Goal: Task Accomplishment & Management: Use online tool/utility

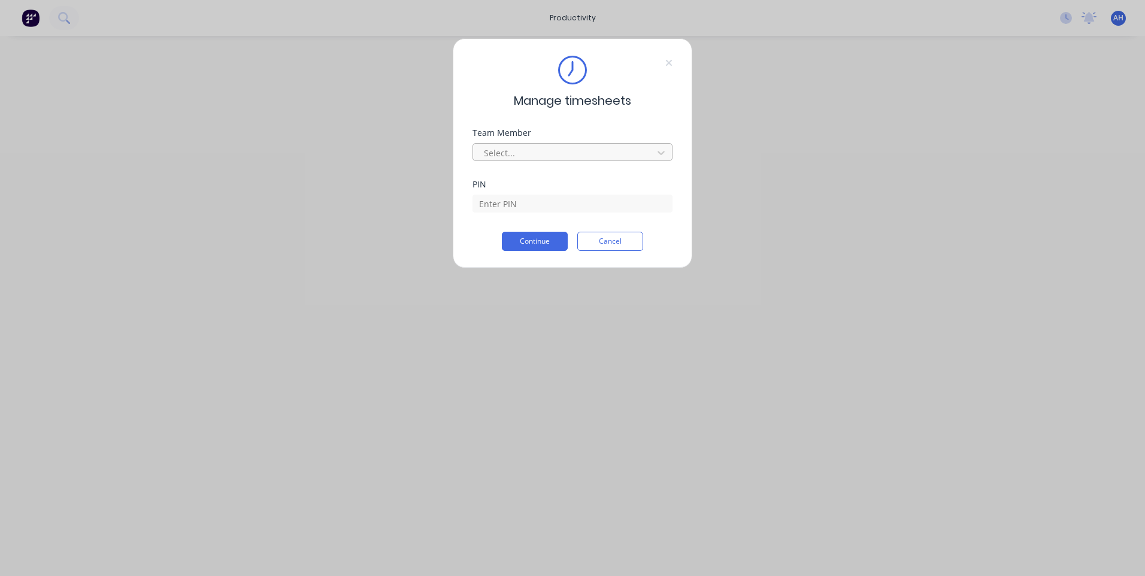
click at [512, 155] on div at bounding box center [565, 153] width 164 height 15
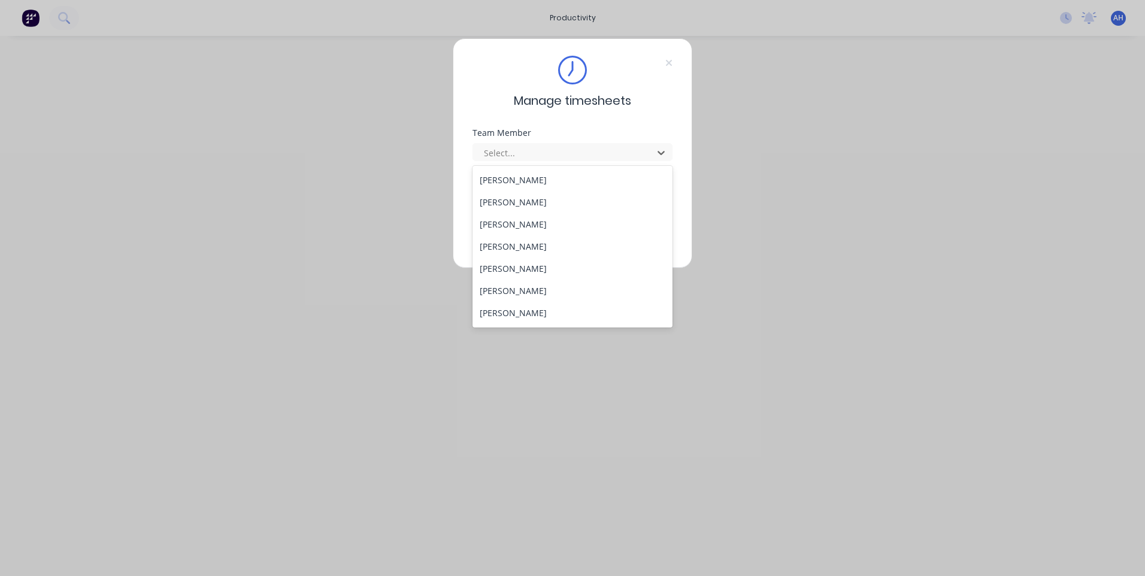
scroll to position [619, 0]
click at [525, 288] on div "Tewdwr [PERSON_NAME]" at bounding box center [573, 292] width 200 height 22
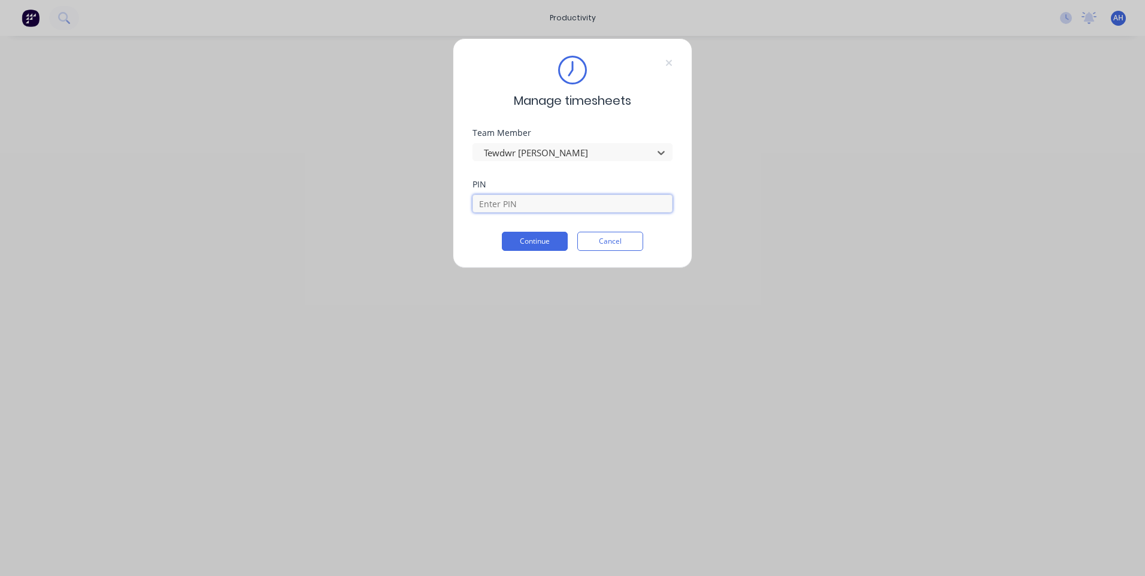
click at [513, 203] on input at bounding box center [573, 204] width 200 height 18
type input "2711"
click at [502, 232] on button "Continue" at bounding box center [535, 241] width 66 height 19
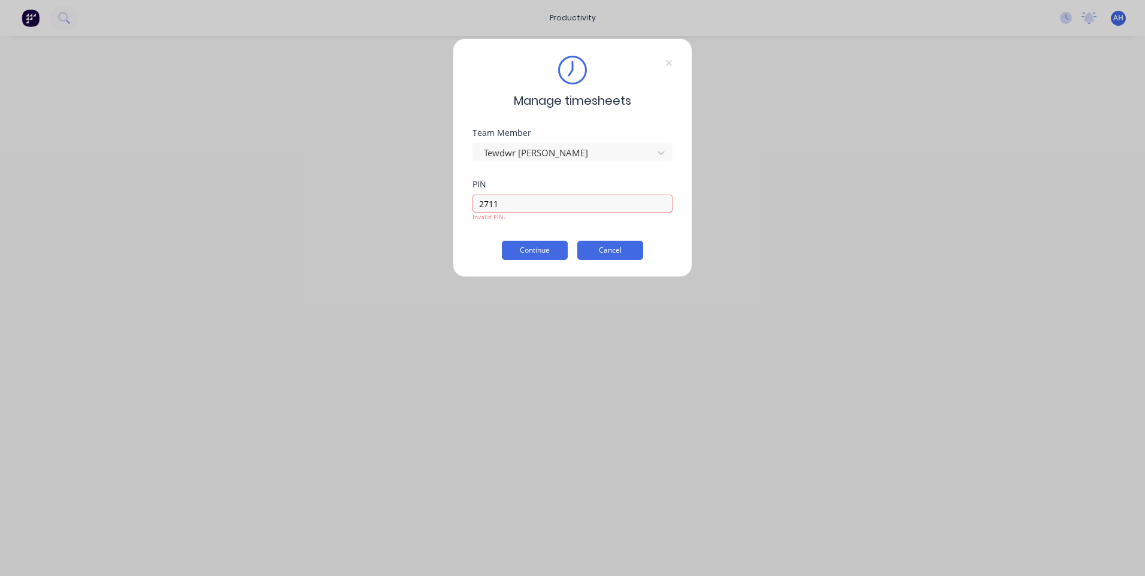
click at [613, 253] on div "Manage timesheets Team Member Tewdwr [PERSON_NAME] PIN 2711 Invalid PIN. Contin…" at bounding box center [573, 157] width 240 height 239
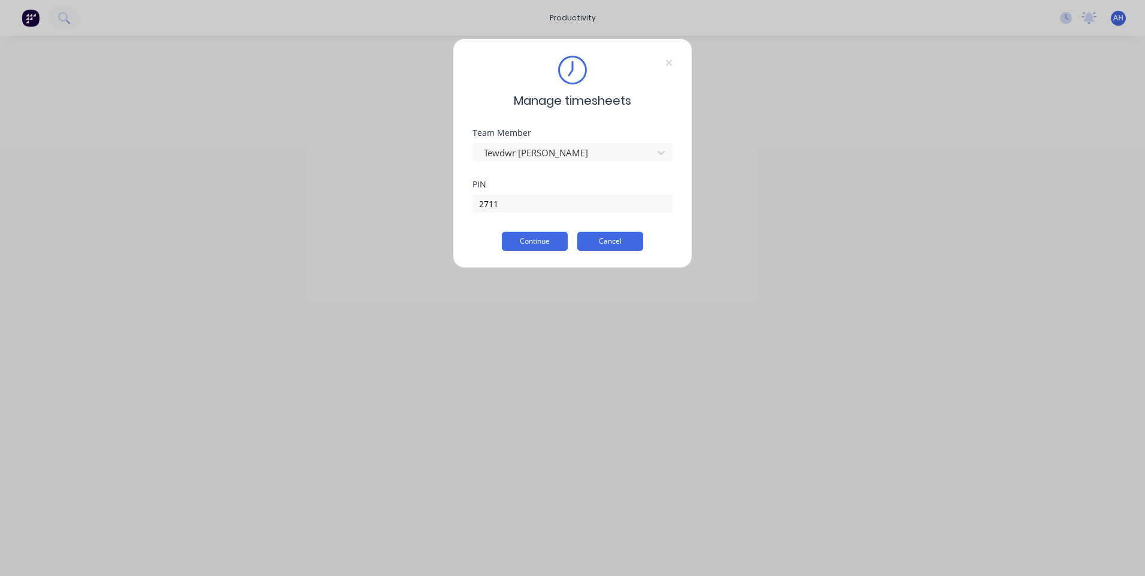
click at [628, 246] on button "Cancel" at bounding box center [610, 241] width 66 height 19
click at [514, 154] on div at bounding box center [565, 153] width 164 height 15
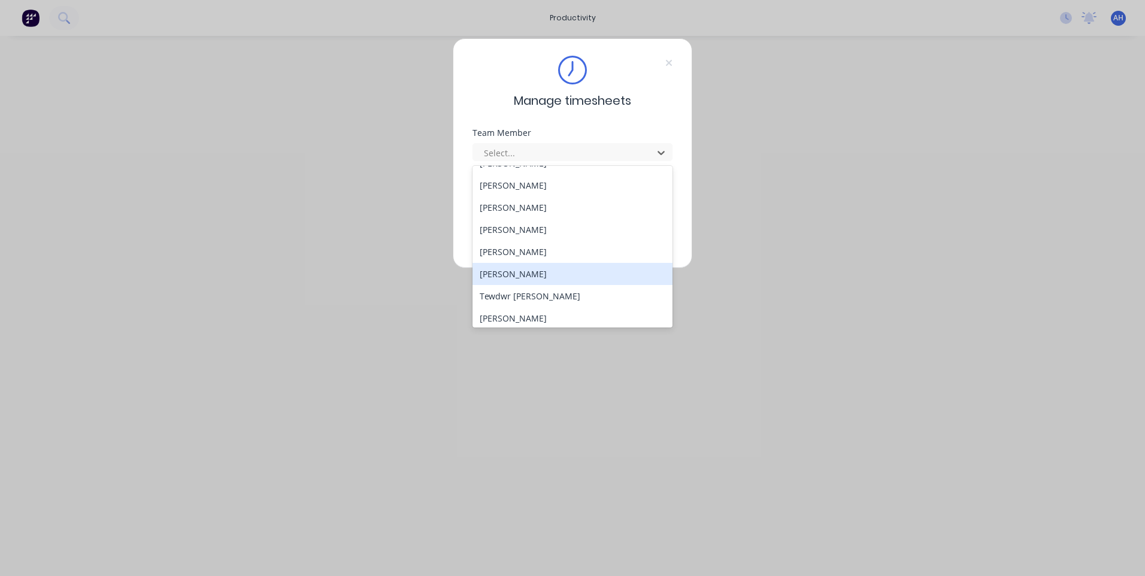
scroll to position [619, 0]
click at [528, 290] on div "Tewdwr [PERSON_NAME]" at bounding box center [573, 292] width 200 height 22
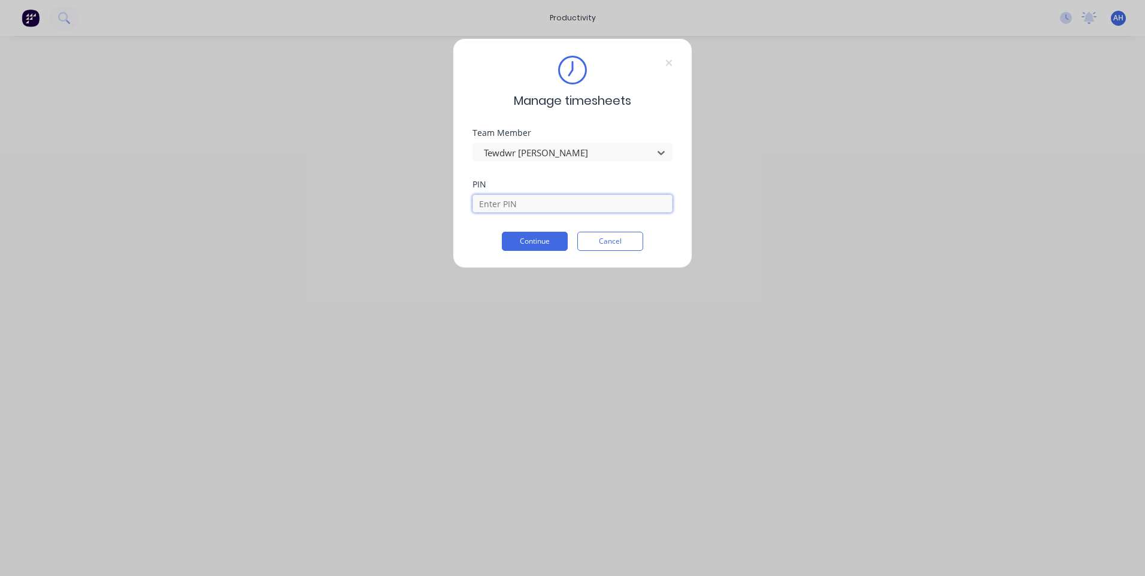
click at [506, 207] on input at bounding box center [573, 204] width 200 height 18
type input "2711"
click at [502, 232] on button "Continue" at bounding box center [535, 241] width 66 height 19
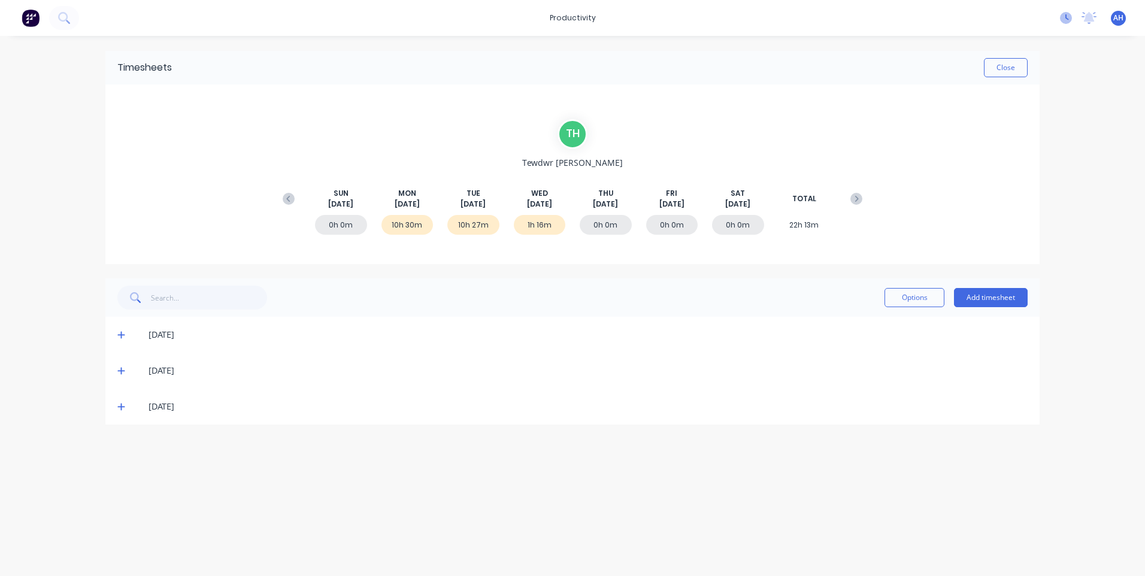
click at [1072, 19] on icon at bounding box center [1066, 18] width 12 height 12
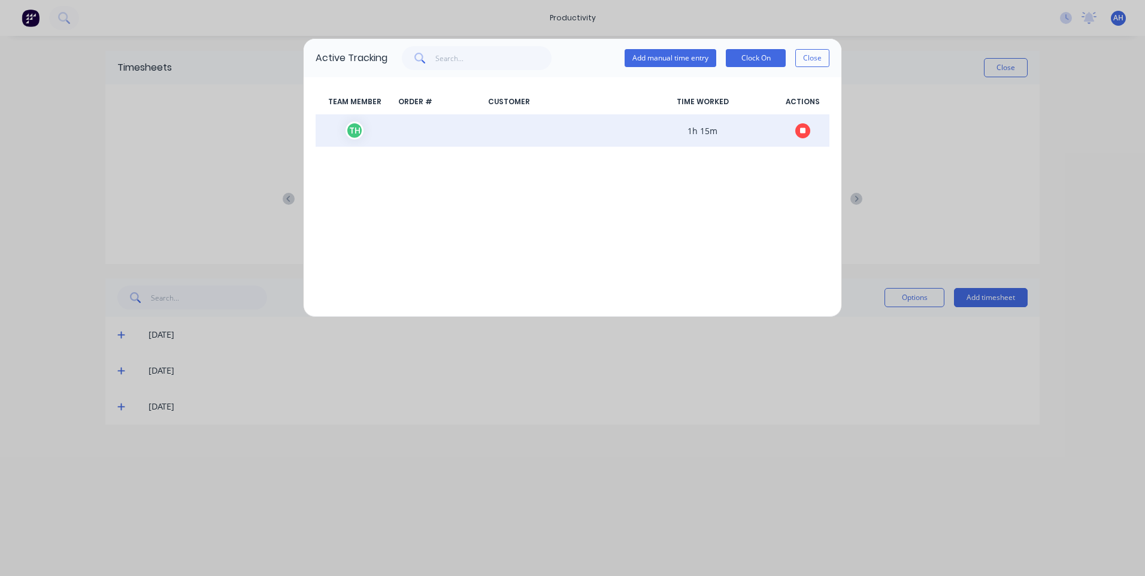
click at [804, 132] on icon "button" at bounding box center [803, 131] width 6 height 6
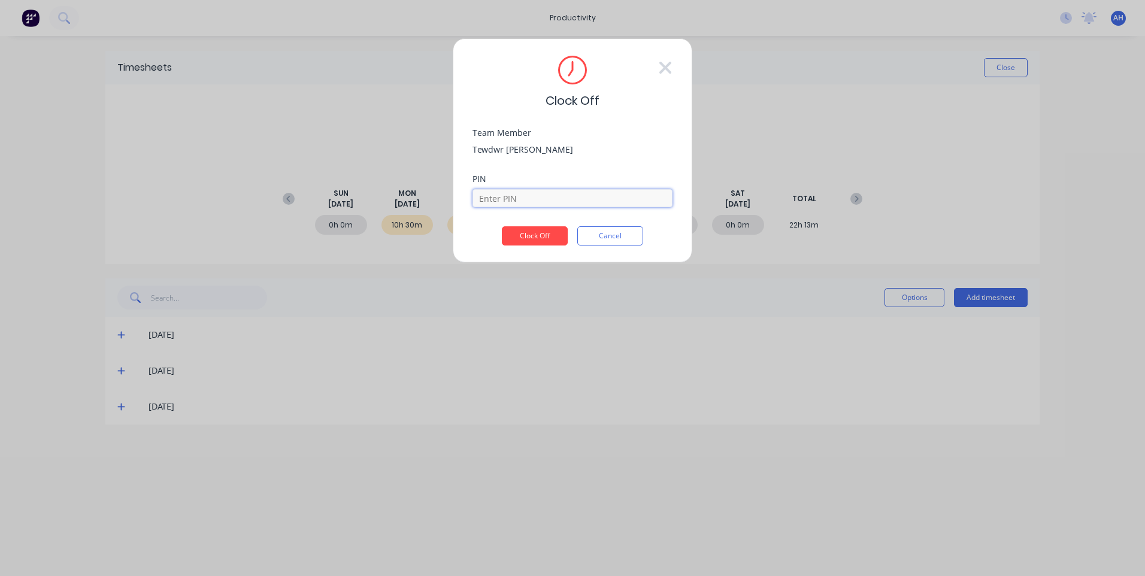
click at [513, 199] on input at bounding box center [573, 198] width 200 height 18
type input "2711"
click at [502, 226] on button "Clock Off" at bounding box center [535, 235] width 66 height 19
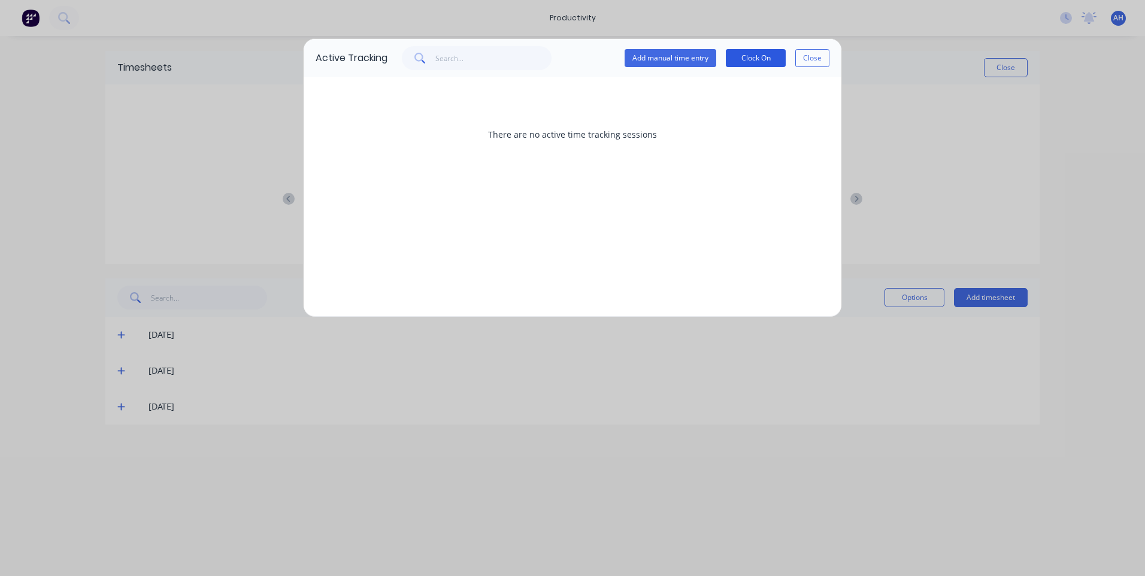
click at [755, 53] on button "Clock On" at bounding box center [756, 58] width 60 height 18
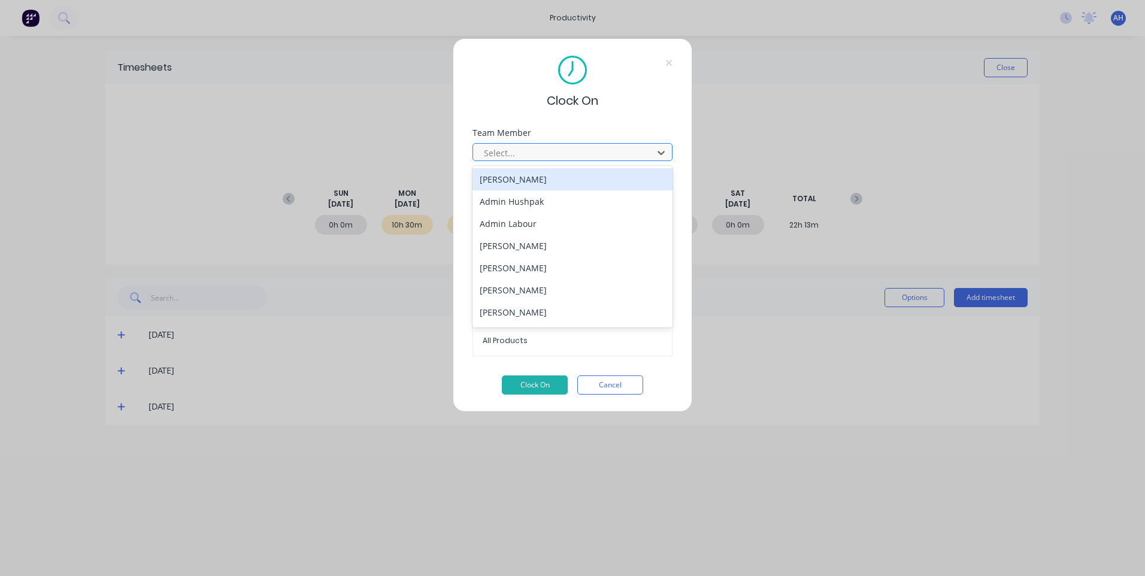
click at [498, 151] on div at bounding box center [565, 153] width 164 height 15
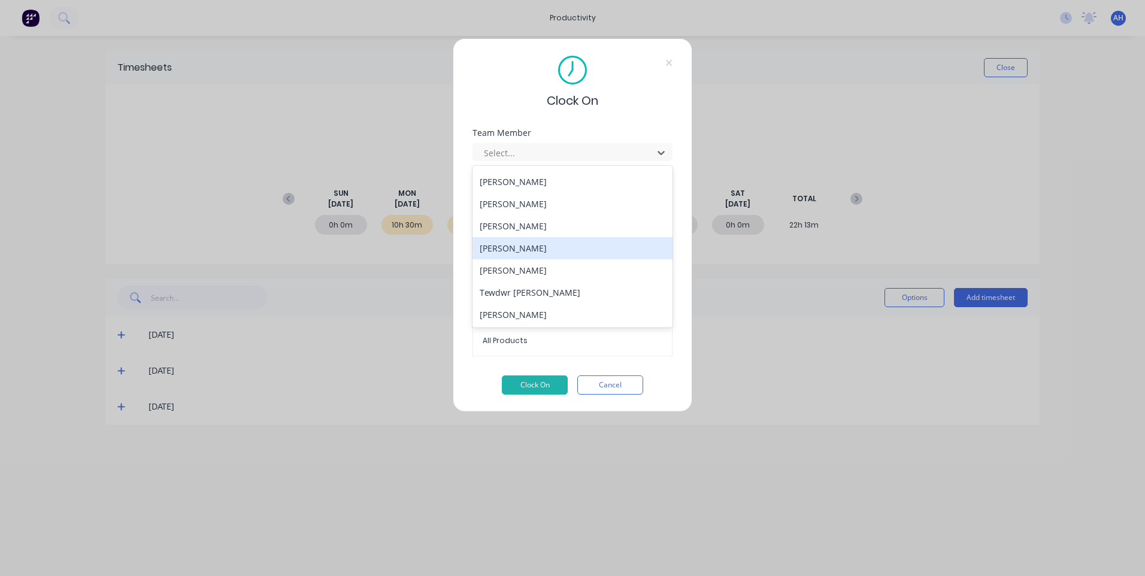
scroll to position [619, 0]
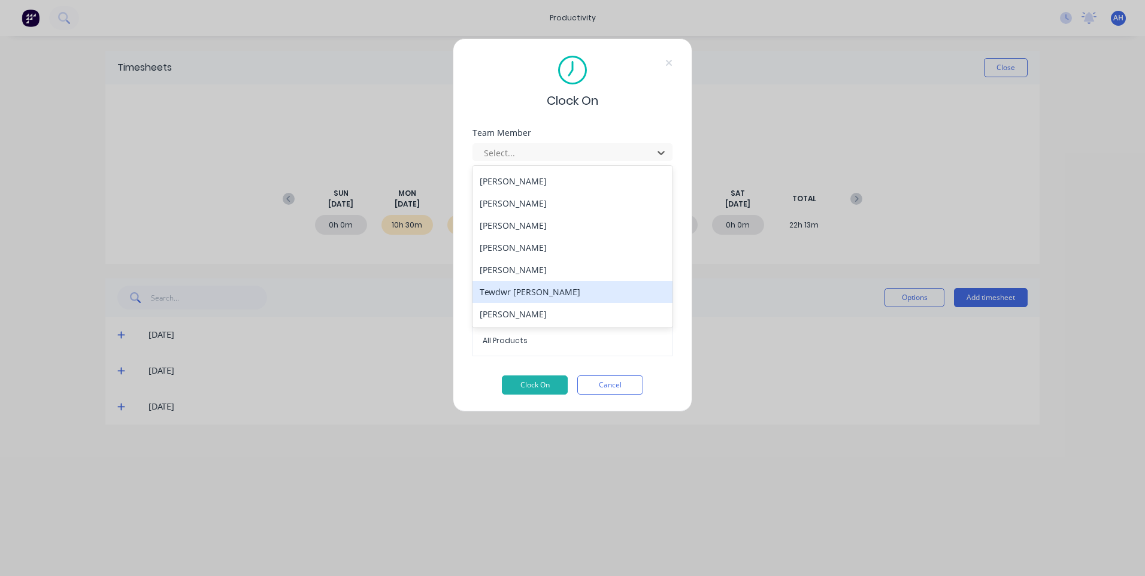
click at [549, 288] on div "Tewdwr [PERSON_NAME]" at bounding box center [573, 292] width 200 height 22
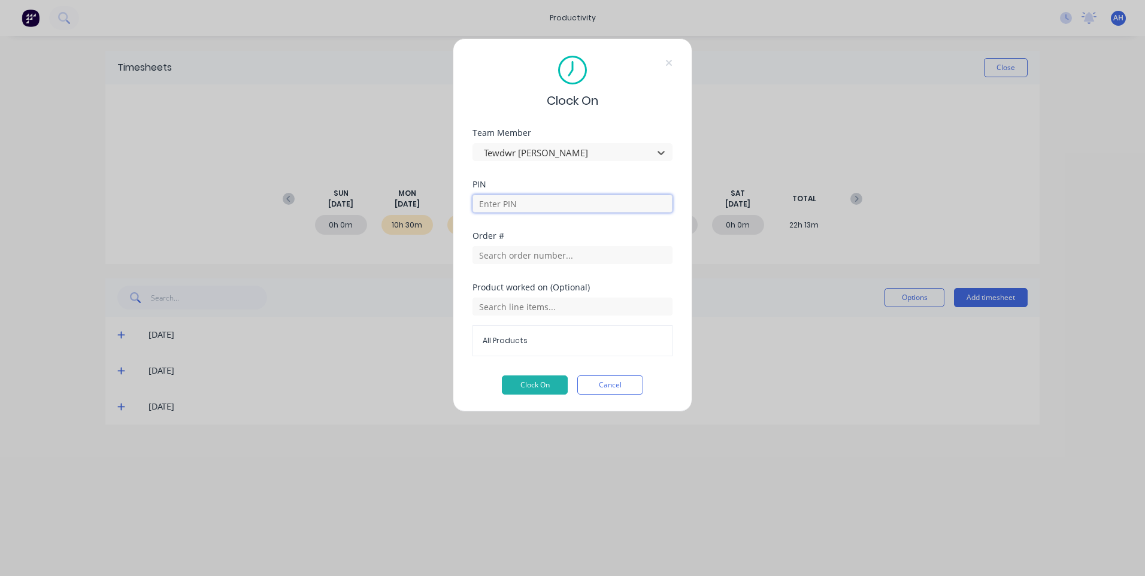
click at [525, 206] on input at bounding box center [573, 204] width 200 height 18
type input "2711"
click at [512, 258] on input "text" at bounding box center [573, 255] width 200 height 18
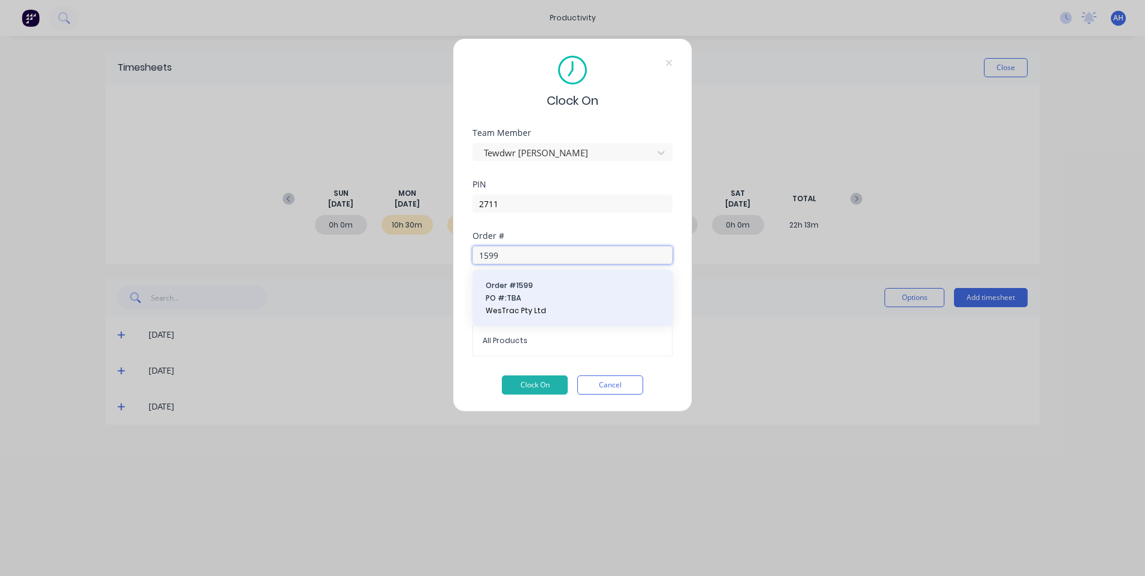
type input "1599"
click at [525, 301] on span "PO #: TBA" at bounding box center [573, 298] width 174 height 11
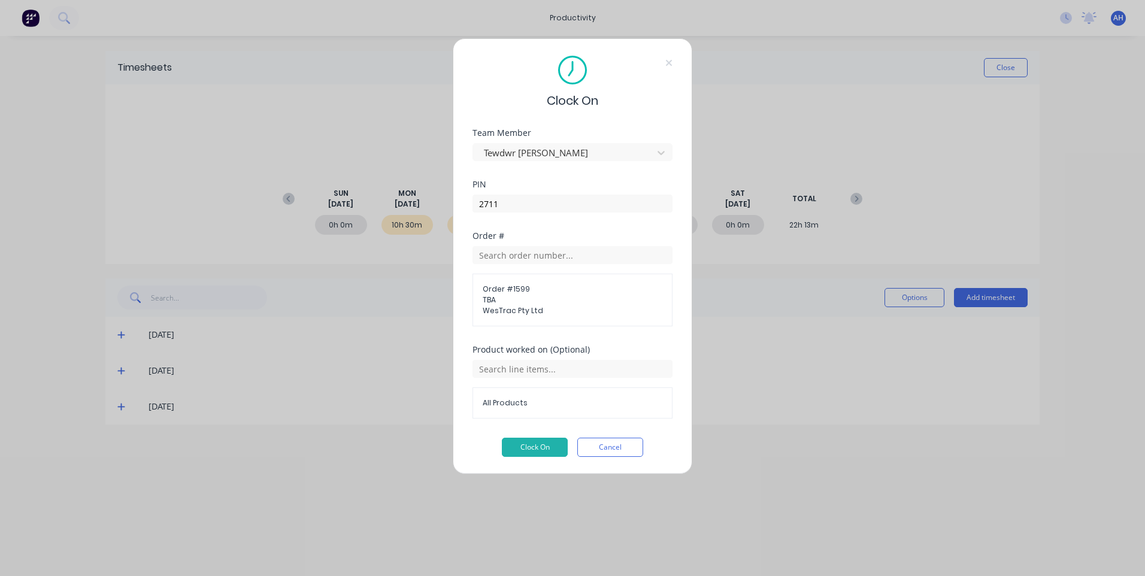
click at [522, 403] on span "All Products" at bounding box center [573, 403] width 180 height 11
click at [498, 376] on input "text" at bounding box center [573, 369] width 200 height 18
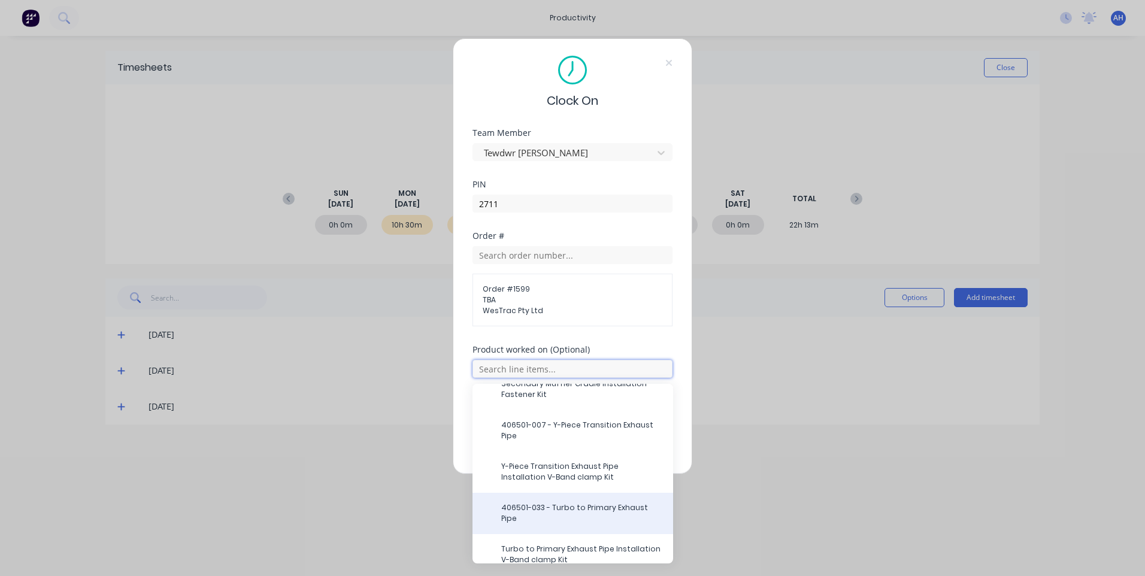
scroll to position [180, 0]
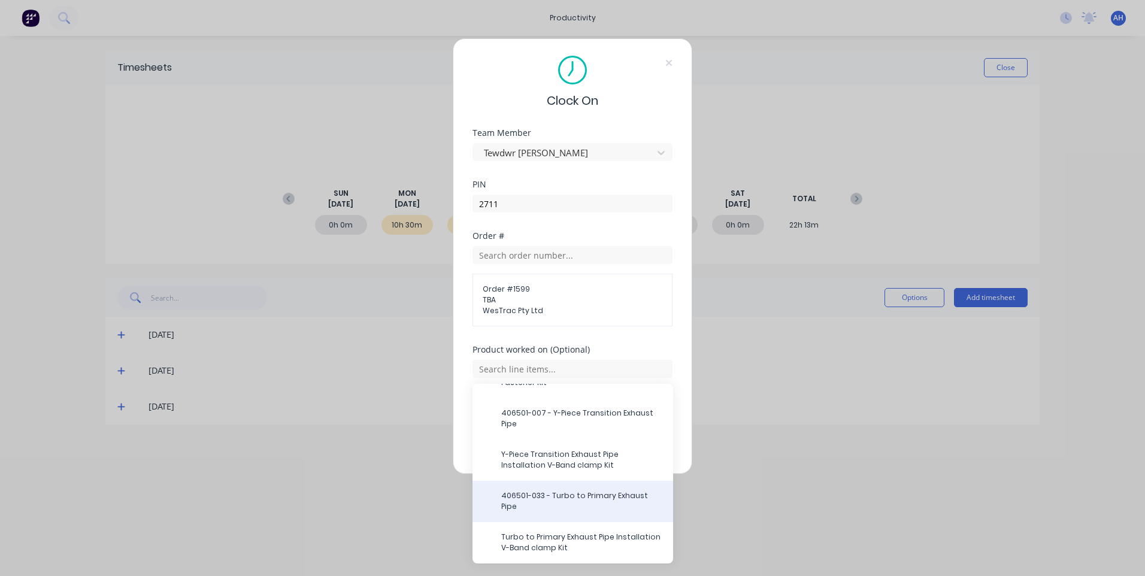
click at [594, 489] on div "406501-033 - Turbo to Primary Exhaust Pipe" at bounding box center [573, 501] width 201 height 41
click at [593, 494] on span "406501-033 - Turbo to Primary Exhaust Pipe" at bounding box center [582, 502] width 162 height 22
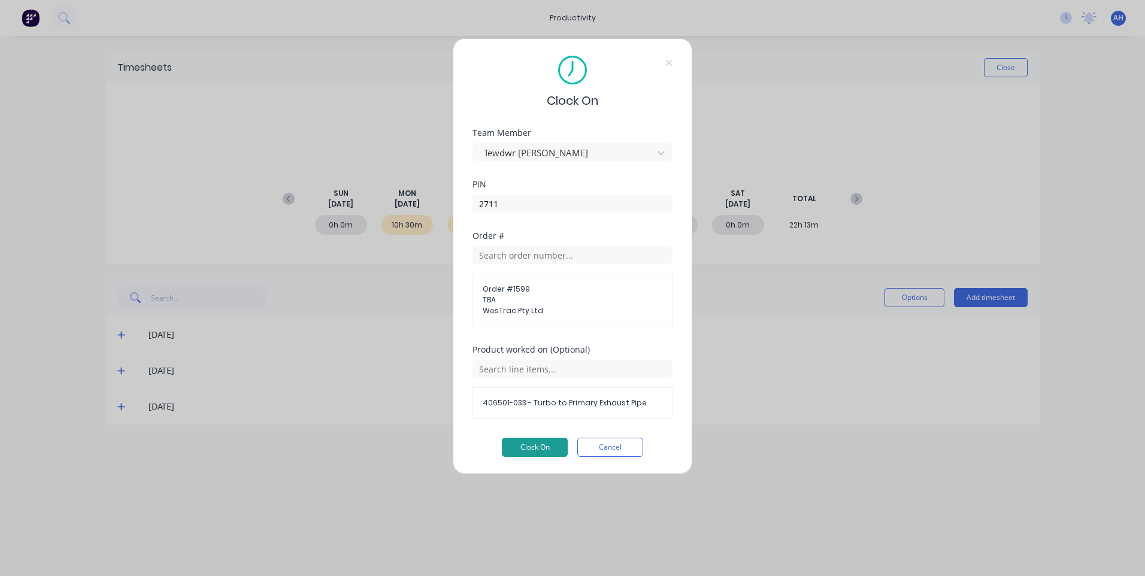
click at [535, 452] on button "Clock On" at bounding box center [535, 447] width 66 height 19
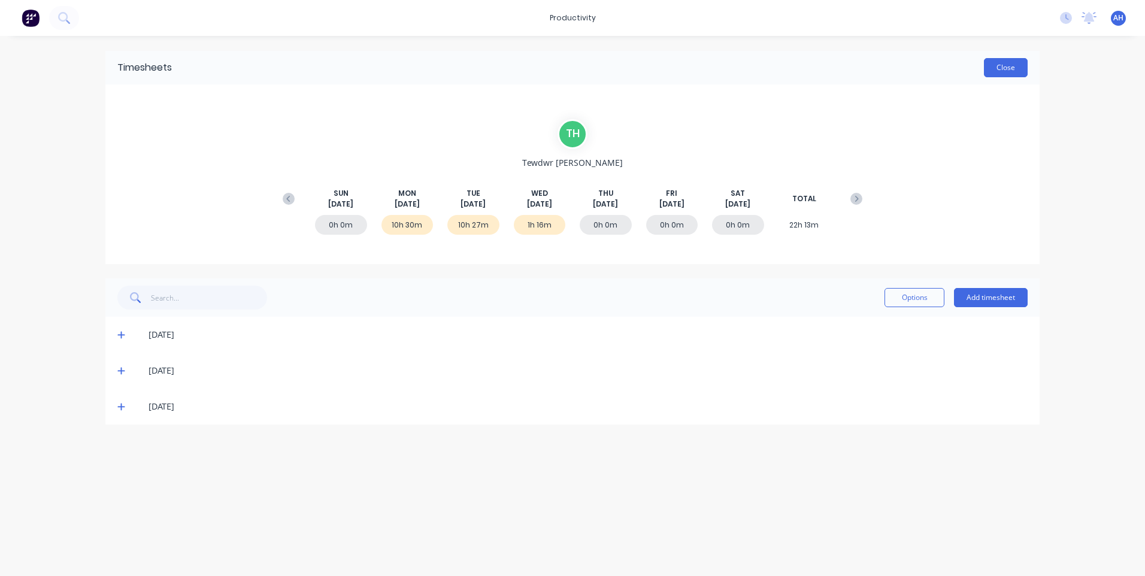
click at [1012, 64] on button "Close" at bounding box center [1006, 67] width 44 height 19
